Goal: Information Seeking & Learning: Learn about a topic

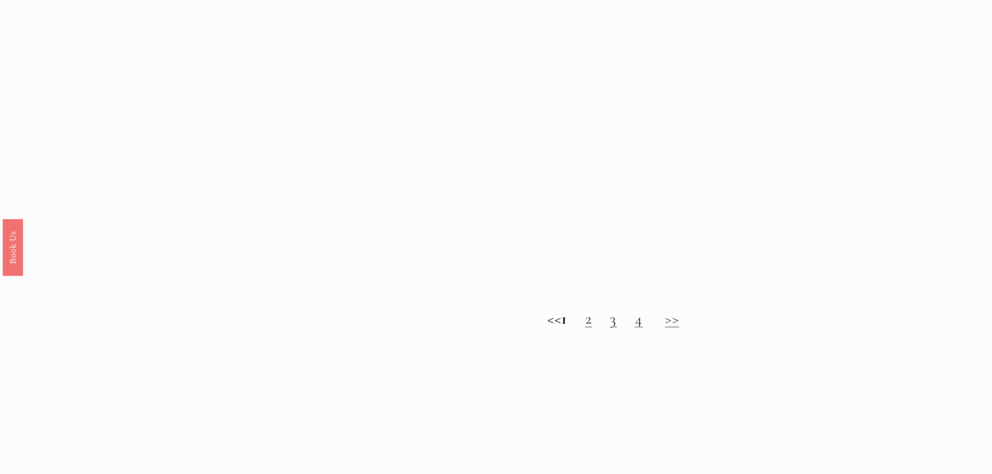
scroll to position [1198, 0]
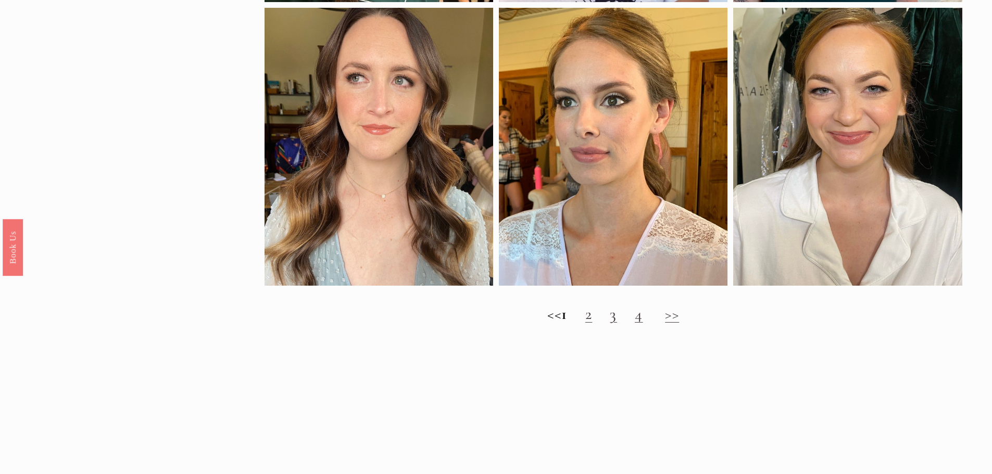
click at [593, 324] on link "2" at bounding box center [588, 314] width 7 height 19
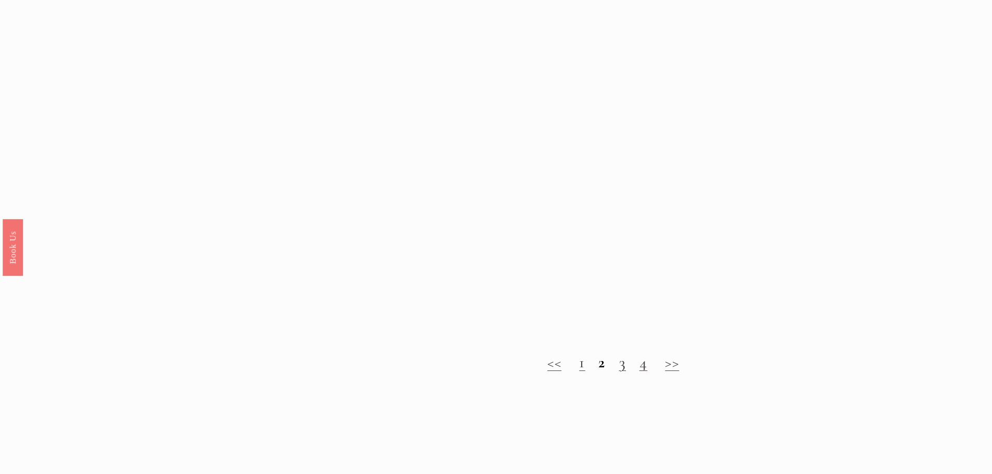
scroll to position [1146, 0]
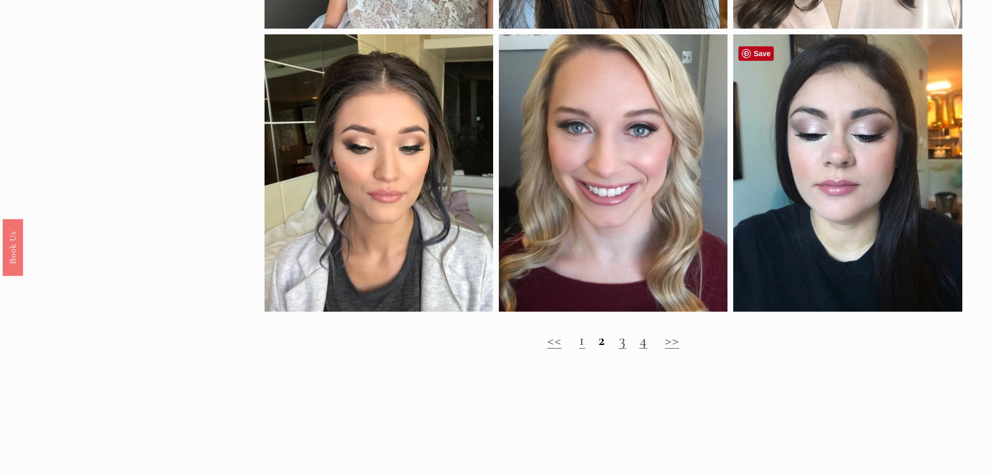
click at [822, 155] on div at bounding box center [847, 173] width 229 height 278
click at [621, 349] on link "3" at bounding box center [622, 340] width 7 height 19
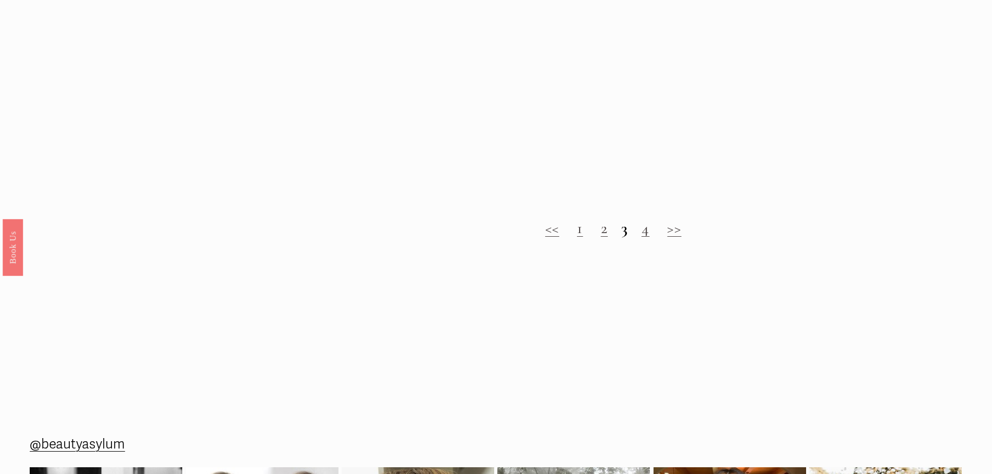
scroll to position [1354, 0]
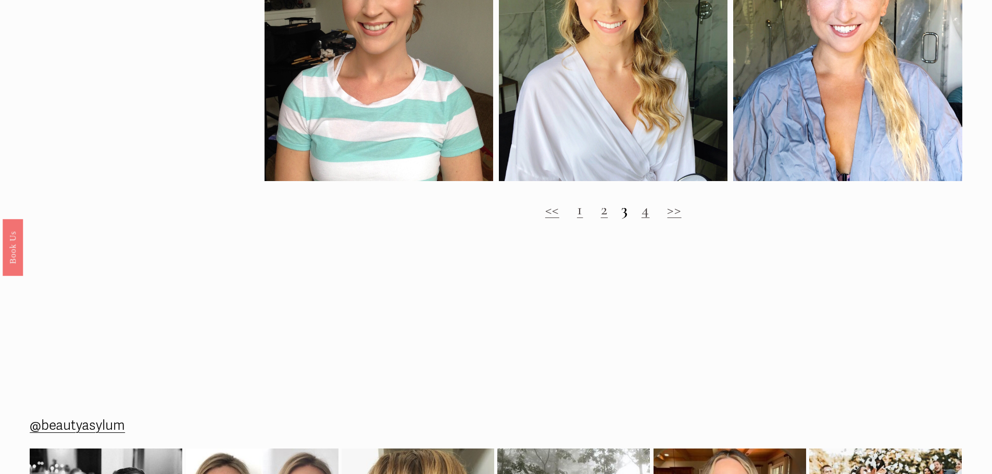
click at [643, 219] on link "4" at bounding box center [646, 209] width 8 height 19
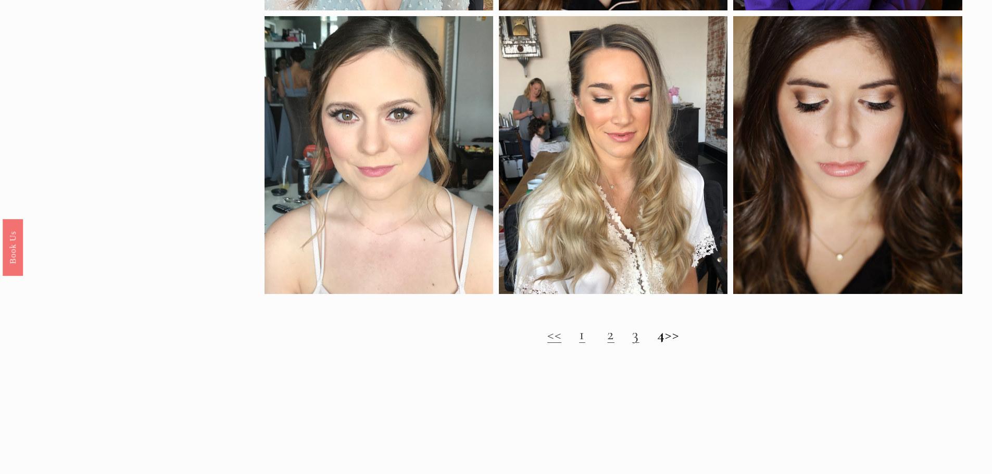
scroll to position [1198, 0]
